Goal: Task Accomplishment & Management: Manage account settings

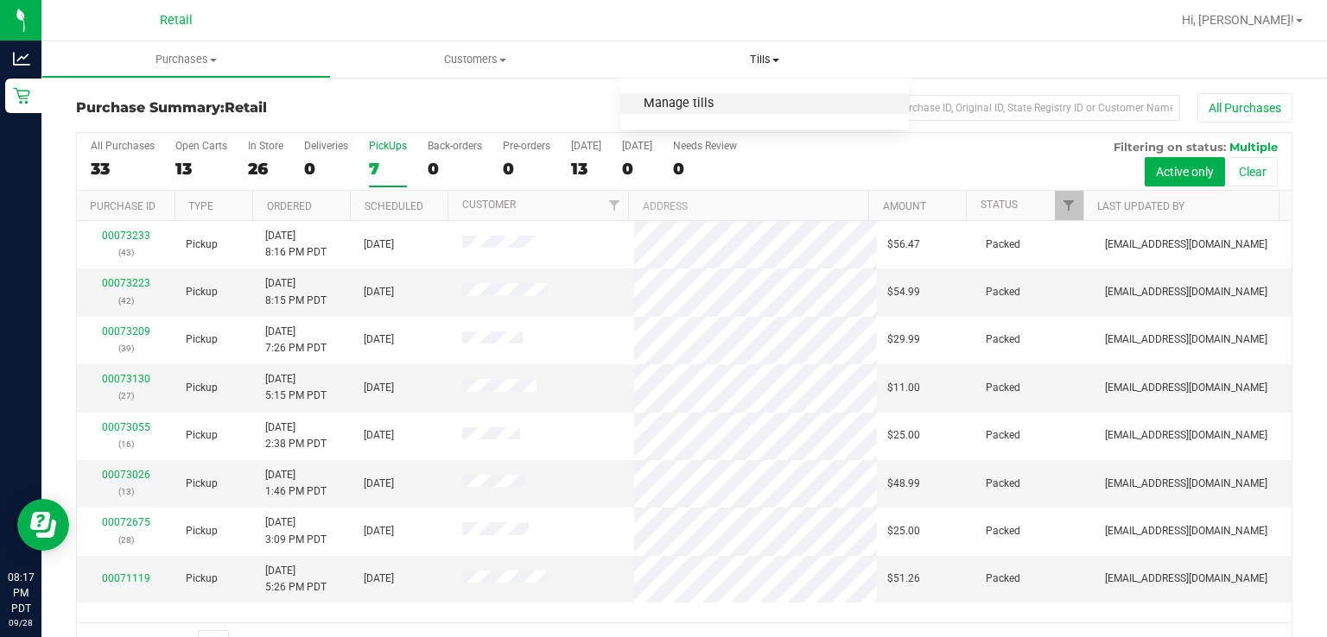
click at [676, 109] on span "Manage tills" at bounding box center [678, 104] width 117 height 15
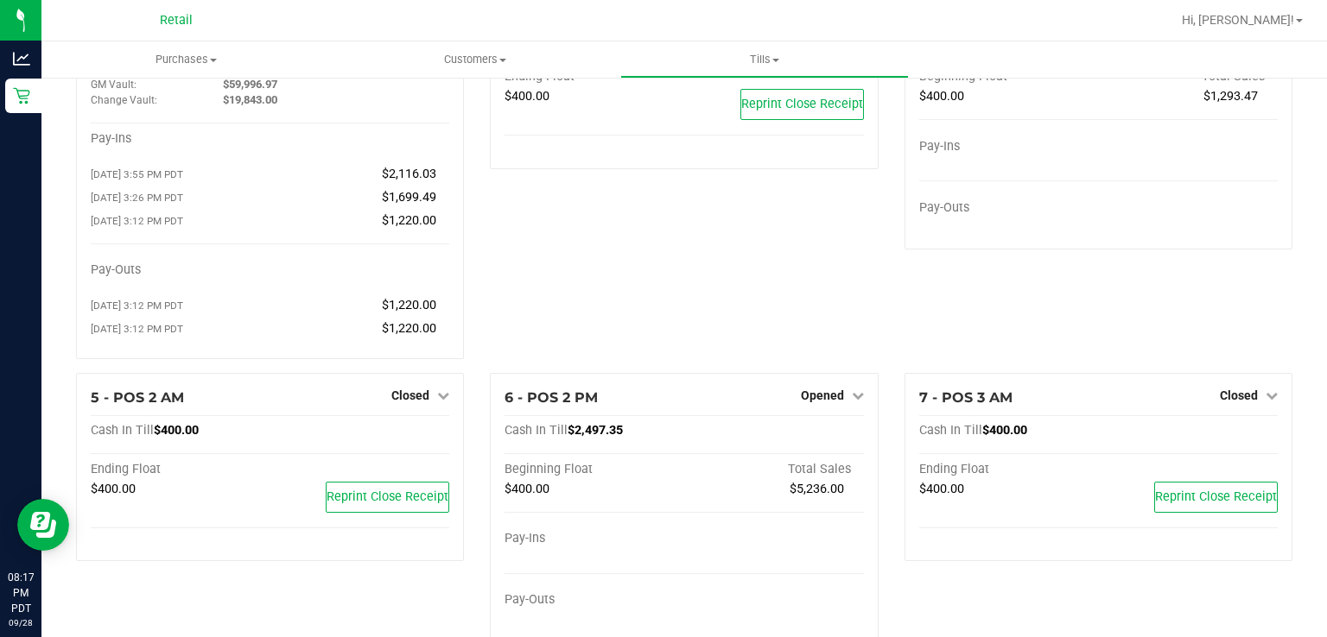
scroll to position [169, 0]
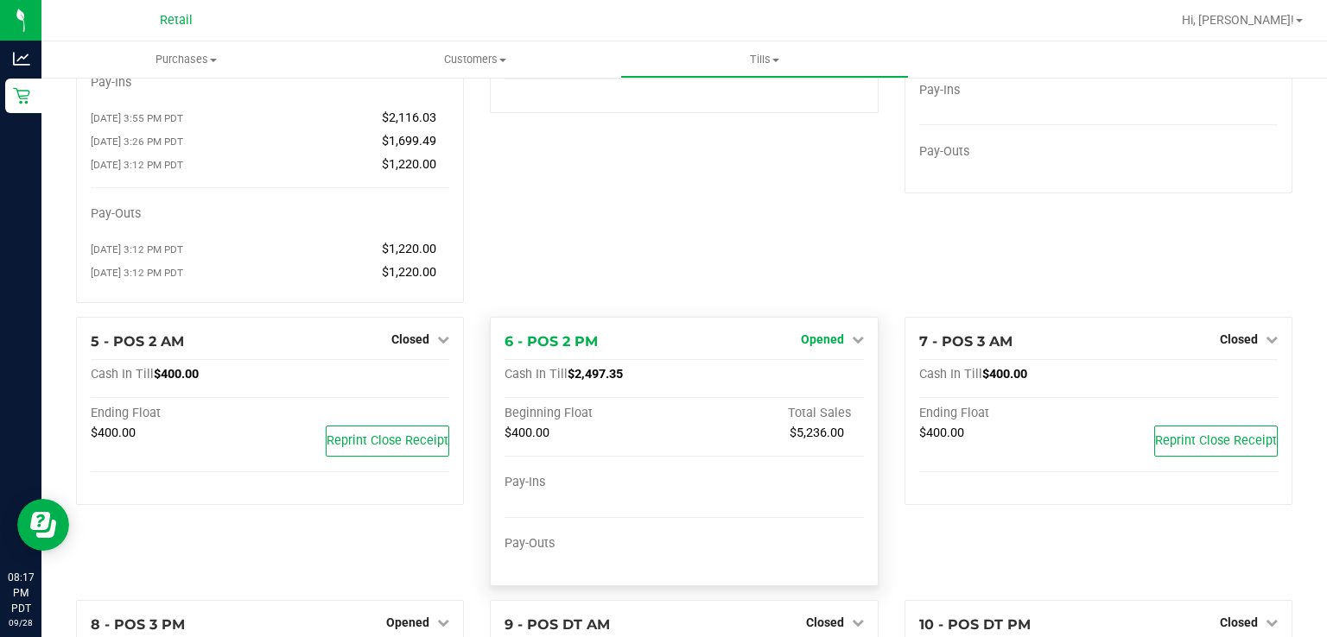
click at [836, 346] on link "Opened" at bounding box center [832, 340] width 63 height 14
click at [801, 380] on link "Close Till" at bounding box center [824, 375] width 47 height 14
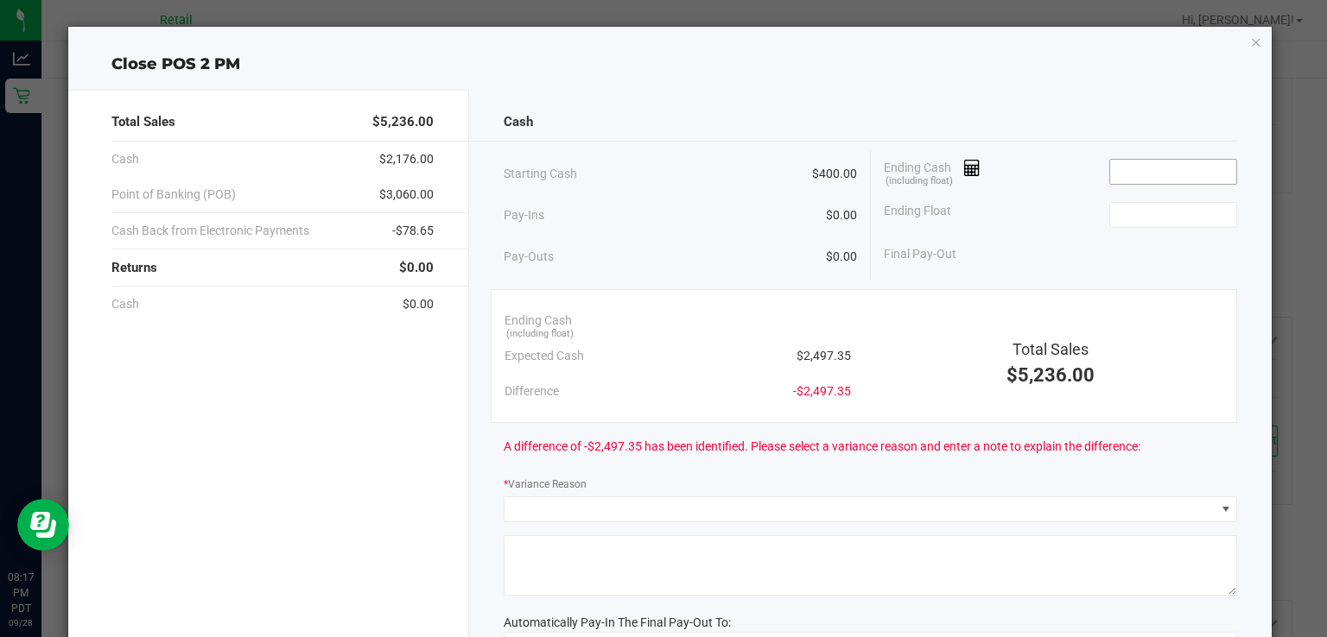
click at [1131, 173] on input at bounding box center [1173, 172] width 127 height 24
click at [1115, 214] on input at bounding box center [1173, 215] width 127 height 24
type input "$2,497.41"
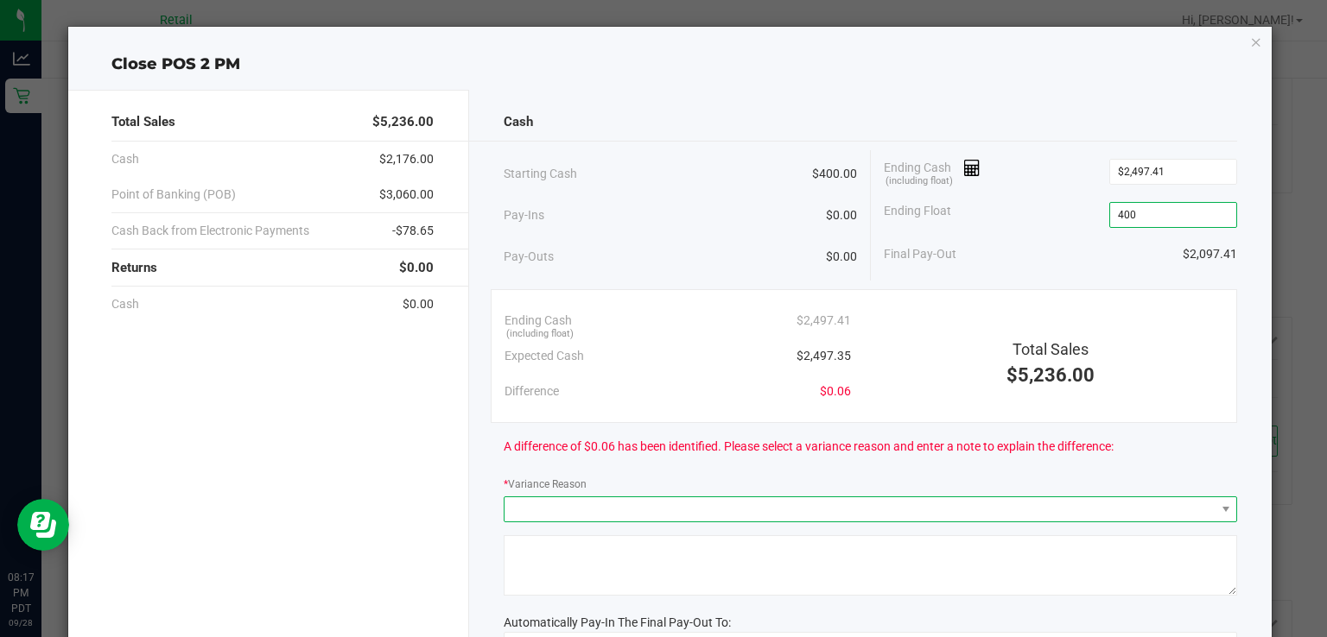
click at [658, 514] on span at bounding box center [859, 509] width 710 height 24
type input "$400.00"
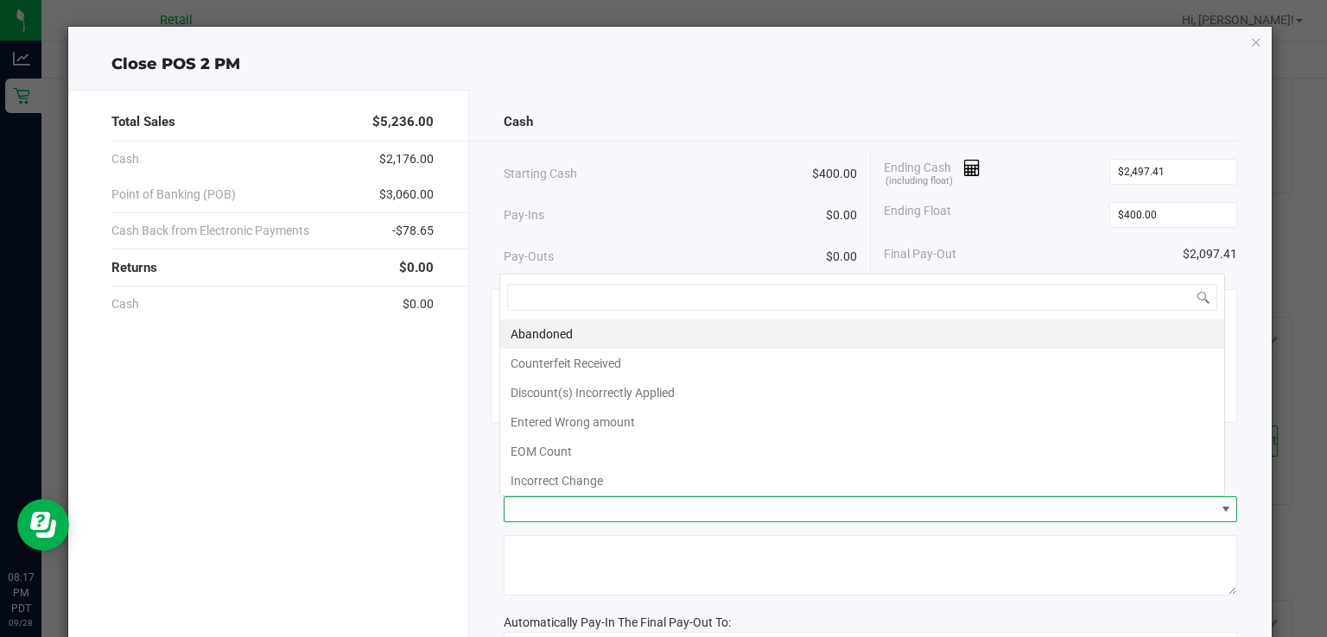
scroll to position [25, 725]
click at [577, 480] on li "Incorrect Change" at bounding box center [862, 480] width 724 height 29
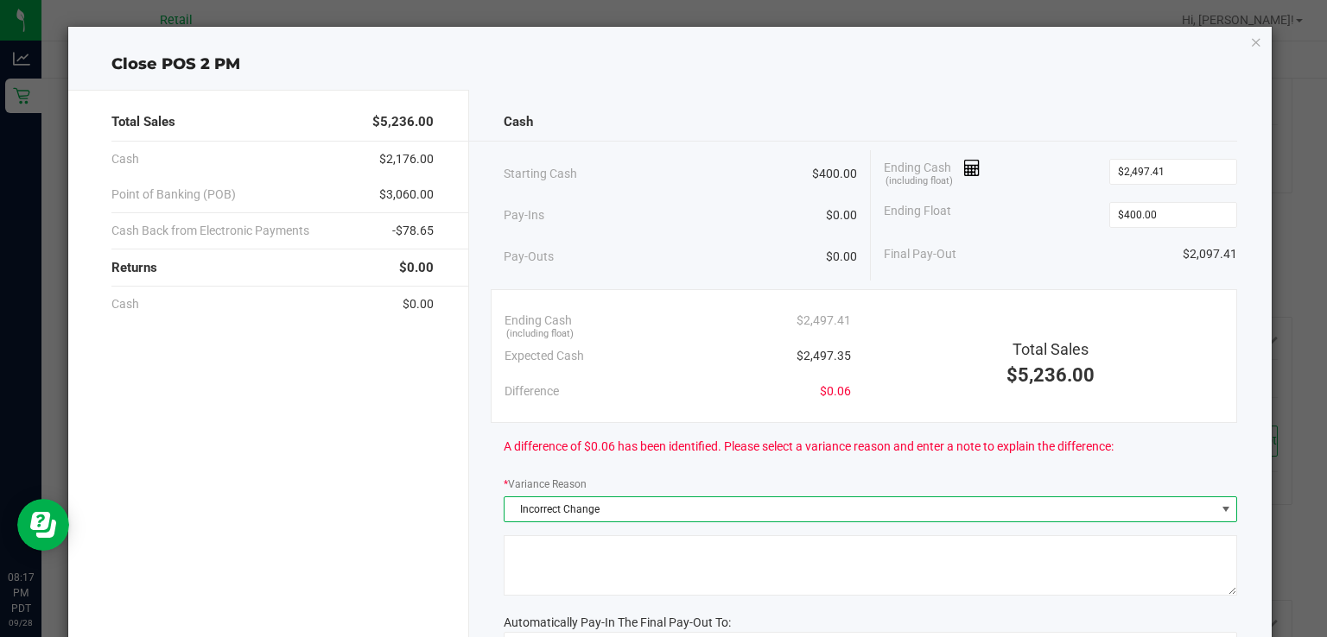
click at [566, 552] on textarea at bounding box center [870, 565] width 733 height 60
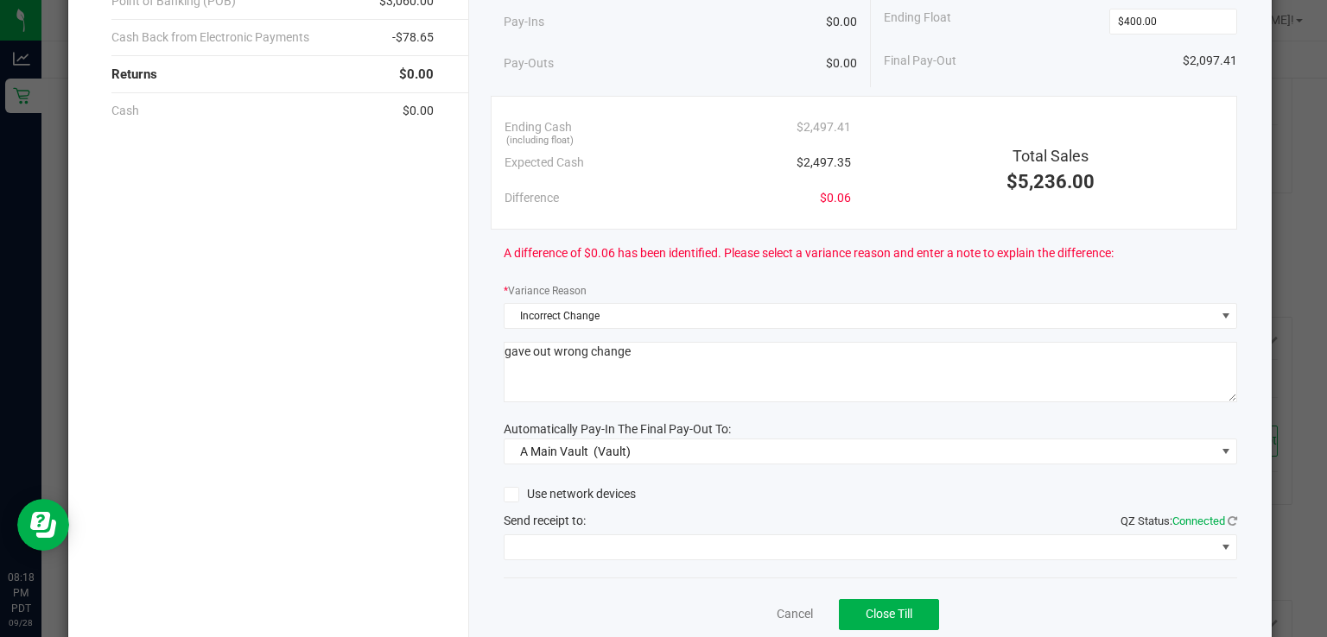
scroll to position [194, 0]
type textarea "gave out wrong change"
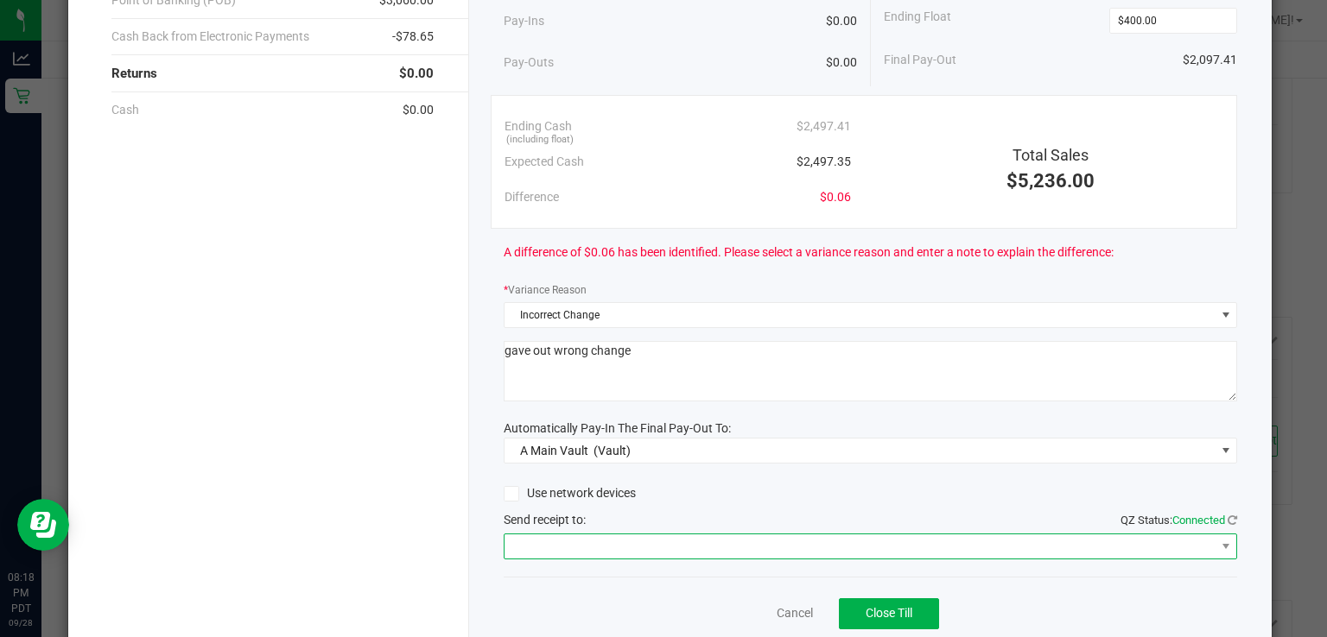
click at [637, 542] on span at bounding box center [859, 547] width 710 height 24
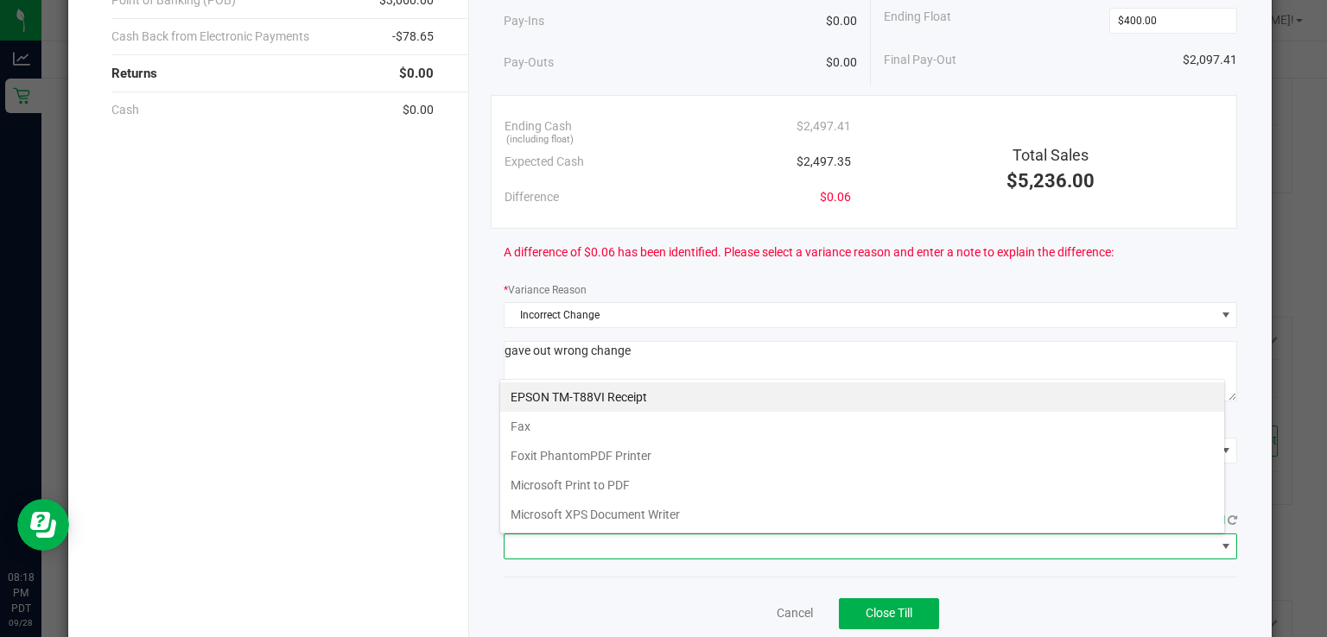
scroll to position [25, 725]
click at [601, 397] on Receipt "EPSON TM-T88VI Receipt" at bounding box center [862, 397] width 724 height 29
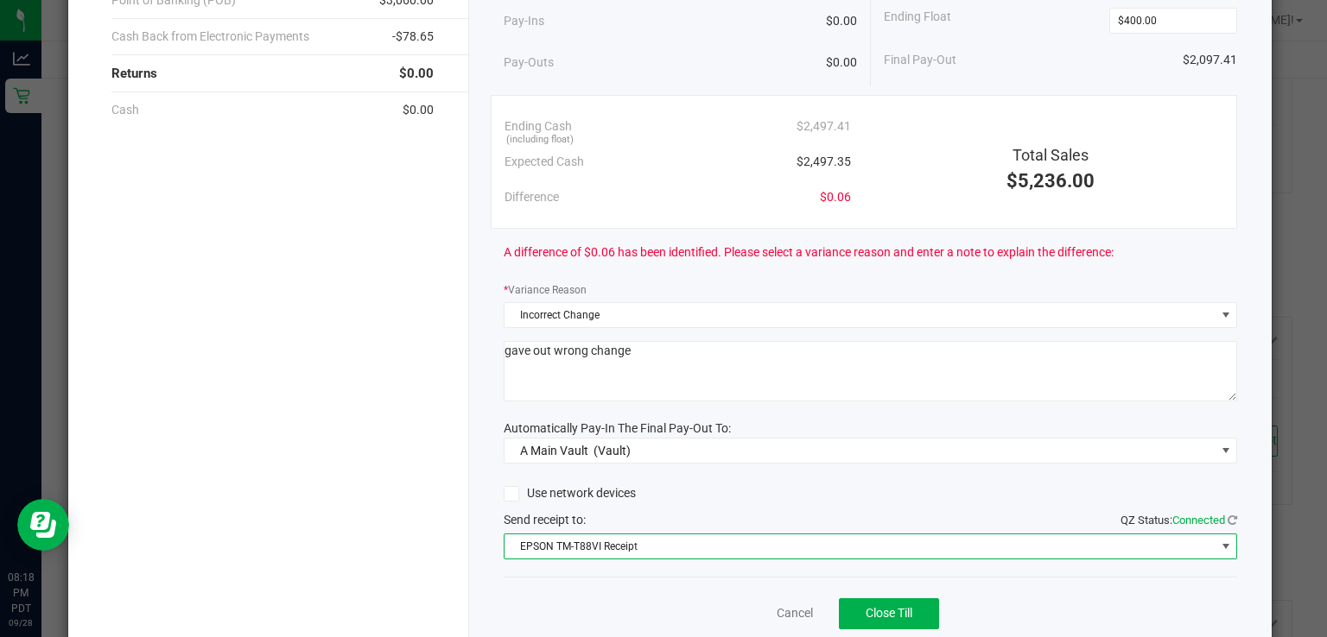
scroll to position [256, 0]
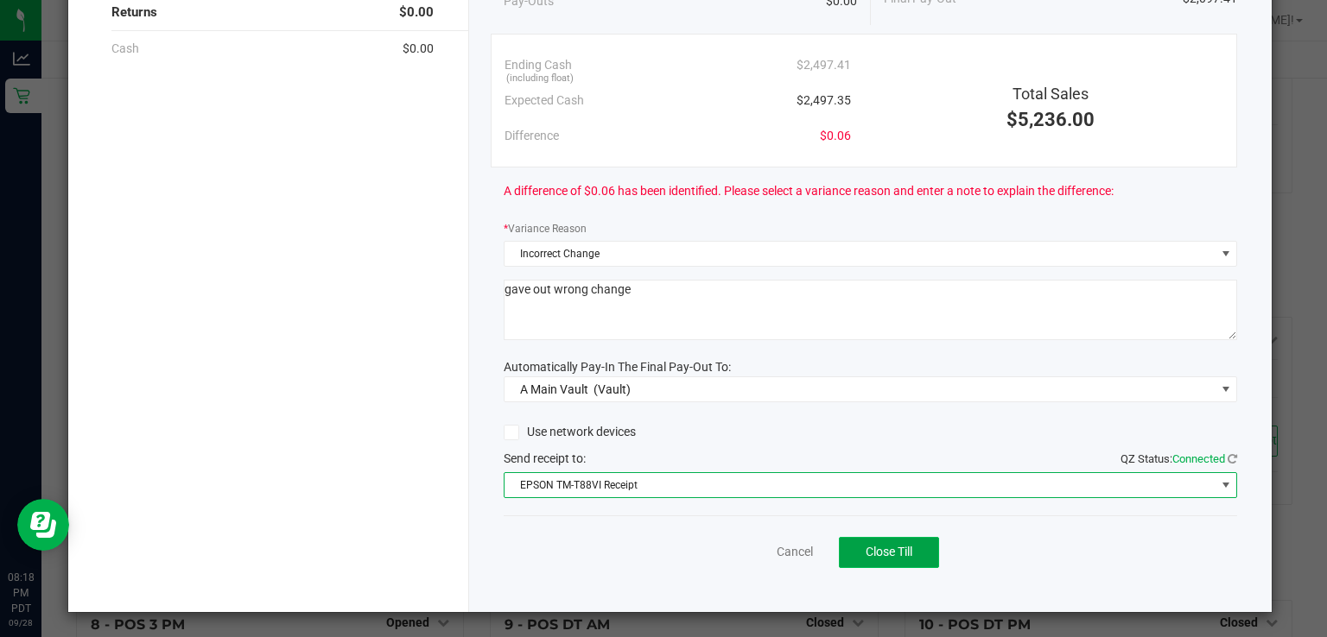
click at [899, 553] on span "Close Till" at bounding box center [888, 552] width 47 height 14
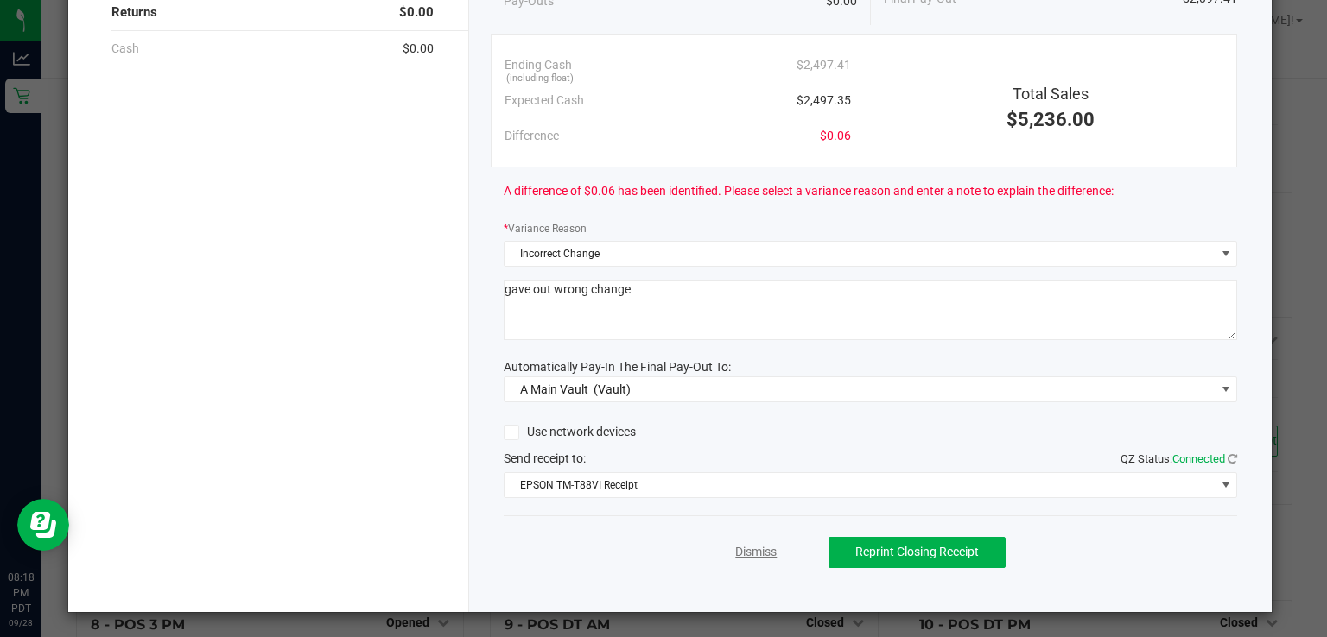
click at [758, 544] on link "Dismiss" at bounding box center [755, 552] width 41 height 18
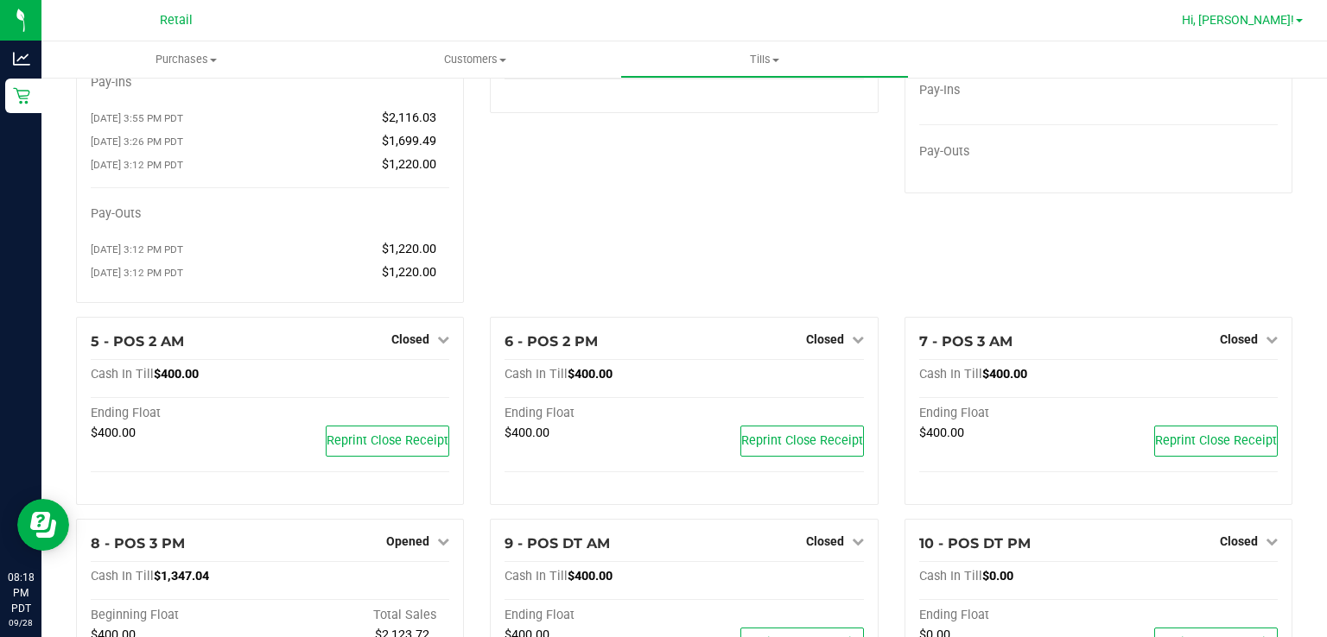
click at [1292, 22] on span "Hi, [PERSON_NAME]!" at bounding box center [1238, 20] width 112 height 14
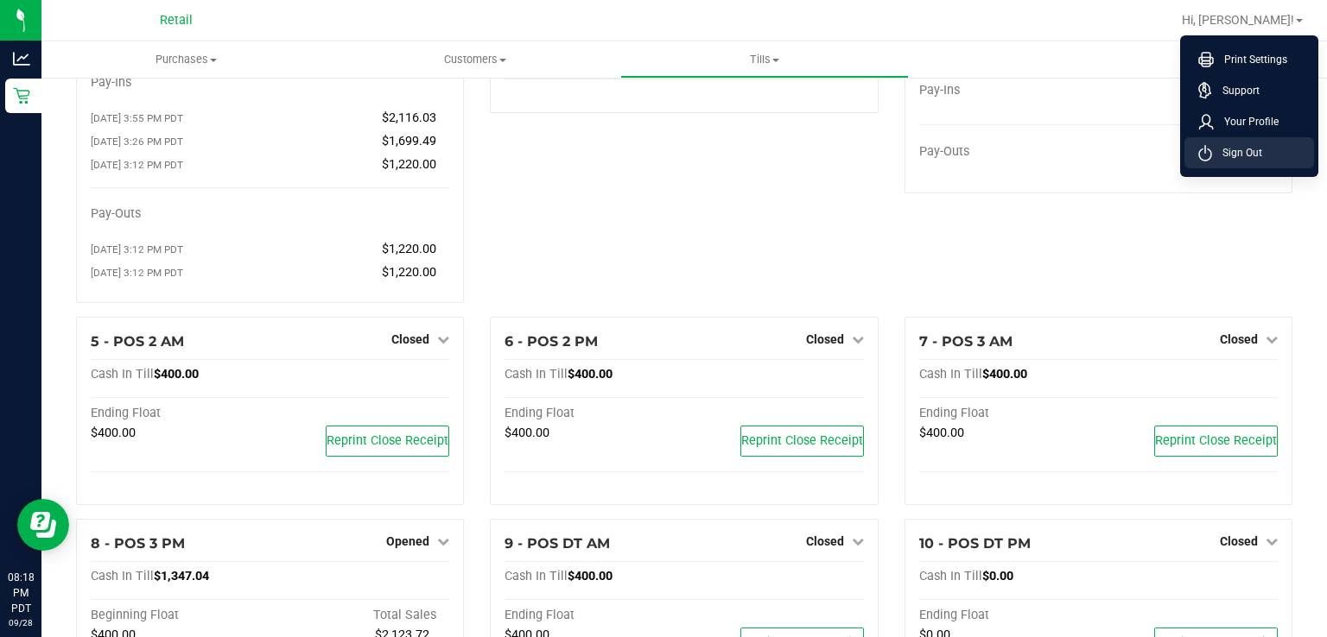
click at [1251, 158] on span "Sign Out" at bounding box center [1237, 152] width 50 height 17
